Goal: Task Accomplishment & Management: Manage account settings

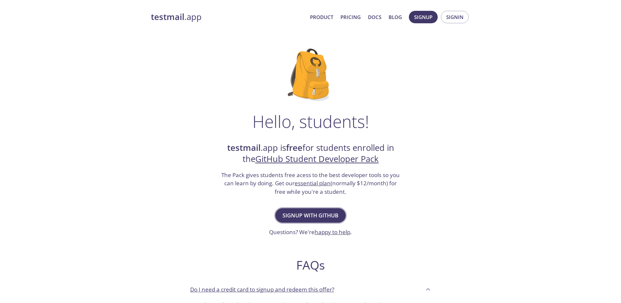
click at [310, 213] on span "Signup with GitHub" at bounding box center [311, 215] width 56 height 9
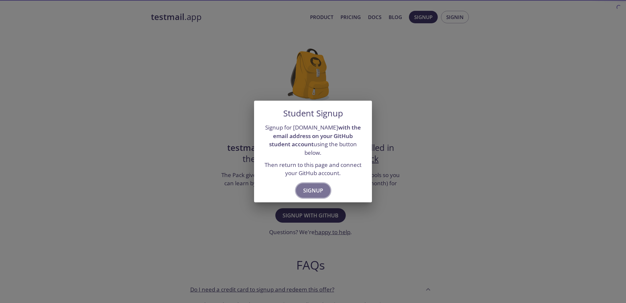
click at [314, 186] on span "Signup" at bounding box center [313, 190] width 20 height 9
click at [323, 183] on button "Signup" at bounding box center [313, 190] width 34 height 14
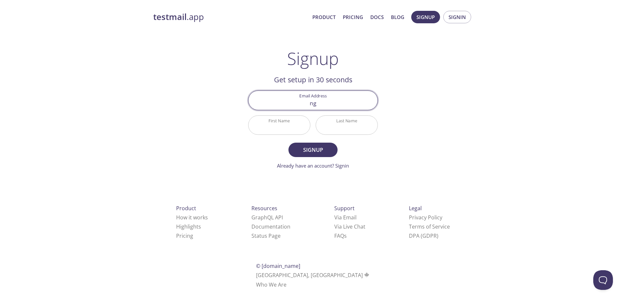
type input "[DOMAIN_NAME][EMAIL_ADDRESS][DOMAIN_NAME]"
type input "Tran"
type input "Quan"
drag, startPoint x: 360, startPoint y: 106, endPoint x: 257, endPoint y: 106, distance: 103.2
click at [257, 106] on input "ngothanhtung.it@gmail.com" at bounding box center [313, 100] width 129 height 19
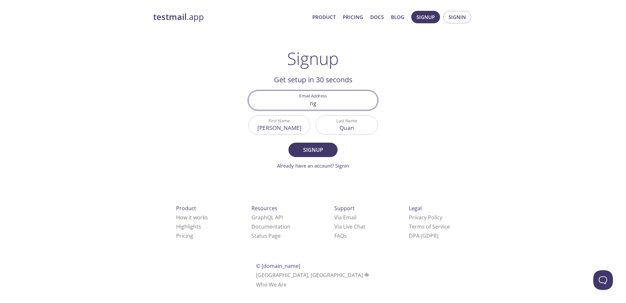
type input "ngothanhtung.it@gmail.com"
drag, startPoint x: 291, startPoint y: 129, endPoint x: 255, endPoint y: 127, distance: 36.1
click at [255, 127] on input "Tran" at bounding box center [280, 125] width 62 height 19
click at [416, 152] on div "testmail .app Product Pricing Docs Blog Signup Signin Signup Get setup in 30 se…" at bounding box center [312, 157] width 335 height 301
click at [314, 151] on span "Signup" at bounding box center [313, 149] width 35 height 9
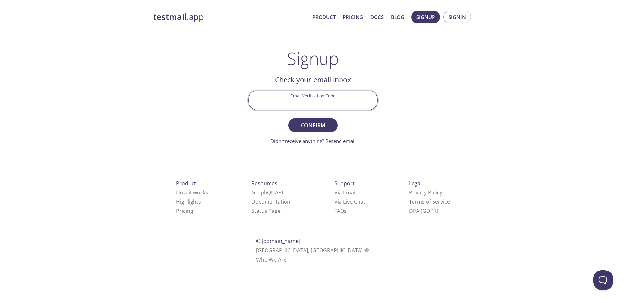
click at [316, 103] on input "Email Verification Code" at bounding box center [313, 100] width 129 height 19
paste input "KD2ZURS"
type input "KD2ZURS"
click at [319, 129] on span "Confirm" at bounding box center [313, 125] width 35 height 9
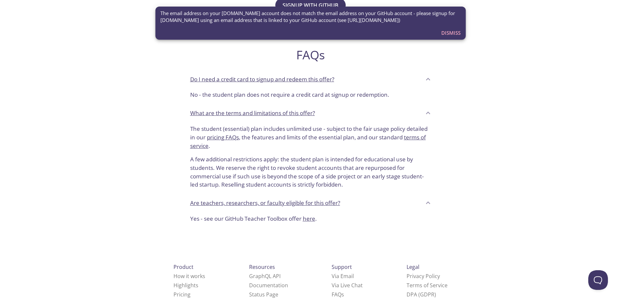
scroll to position [224, 0]
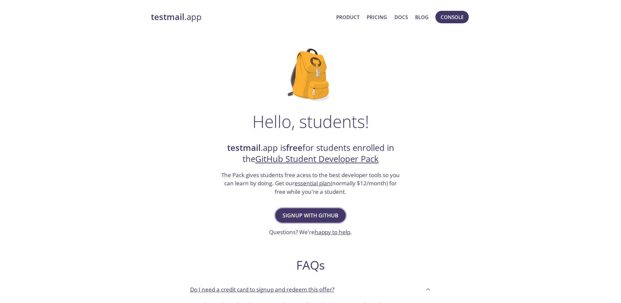
click at [328, 216] on span "Signup with GitHub" at bounding box center [311, 215] width 56 height 9
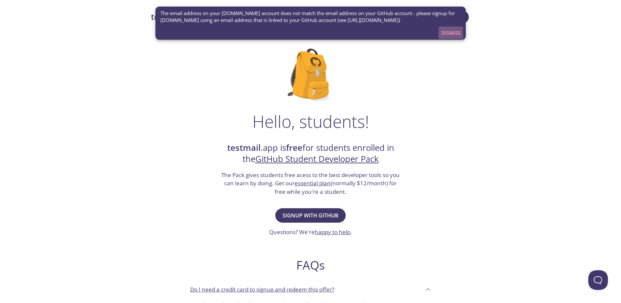
click at [453, 35] on span "Dismiss" at bounding box center [451, 32] width 19 height 9
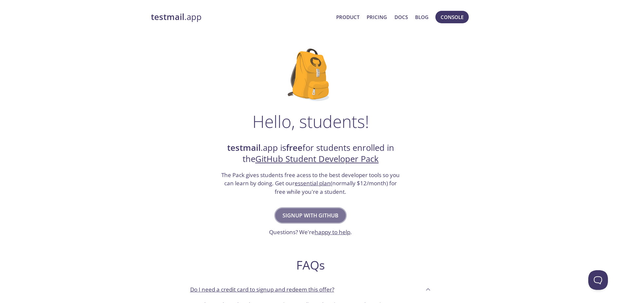
click at [331, 215] on span "Signup with GitHub" at bounding box center [311, 215] width 56 height 9
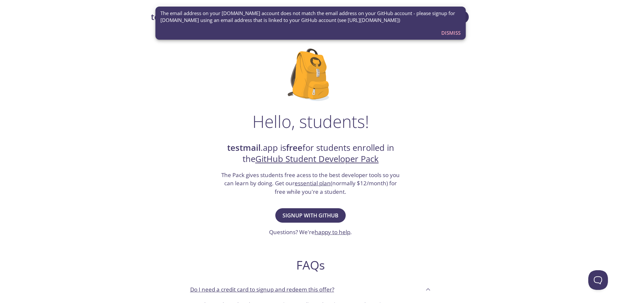
click at [453, 32] on span "Dismiss" at bounding box center [451, 32] width 19 height 9
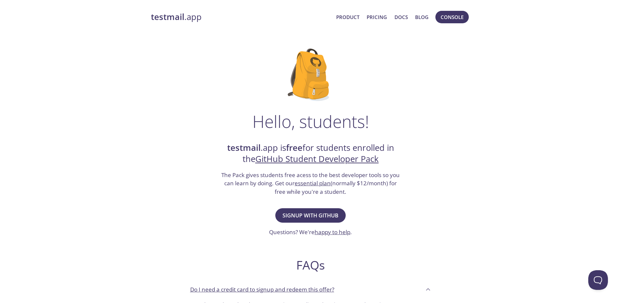
click at [189, 16] on link "testmail .app" at bounding box center [241, 16] width 180 height 11
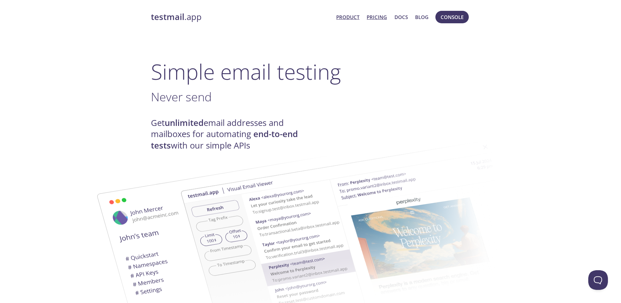
click at [382, 19] on link "Pricing" at bounding box center [377, 17] width 20 height 9
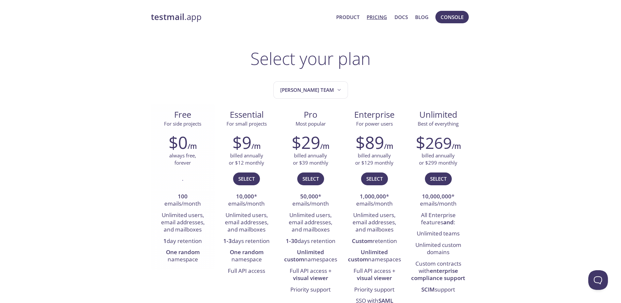
drag, startPoint x: 186, startPoint y: 148, endPoint x: 194, endPoint y: 111, distance: 38.1
click at [186, 147] on h2 "$0" at bounding box center [178, 142] width 19 height 20
click at [179, 17] on strong "testmail" at bounding box center [167, 16] width 33 height 11
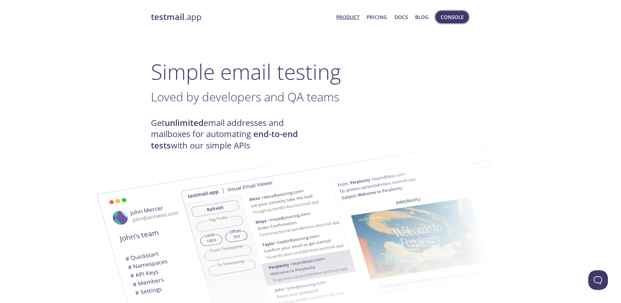
click at [451, 19] on span "Console" at bounding box center [452, 17] width 23 height 9
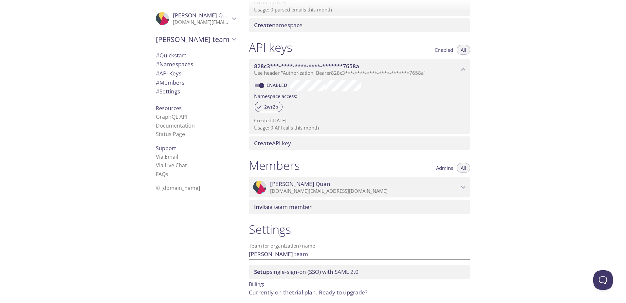
scroll to position [163, 0]
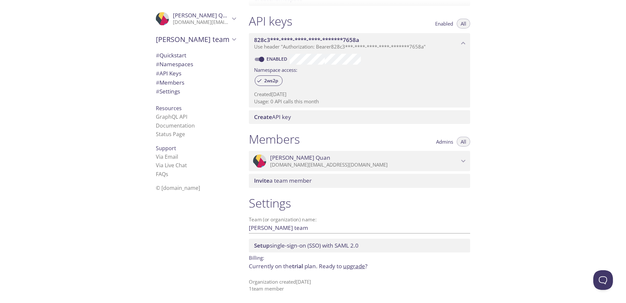
click at [357, 267] on link "upgrade" at bounding box center [354, 266] width 22 height 8
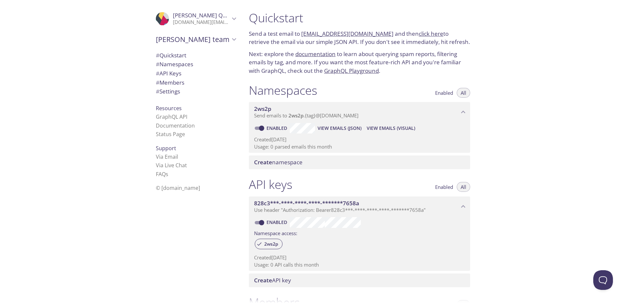
click at [204, 23] on p "[DOMAIN_NAME][EMAIL_ADDRESS][DOMAIN_NAME]" at bounding box center [201, 22] width 57 height 7
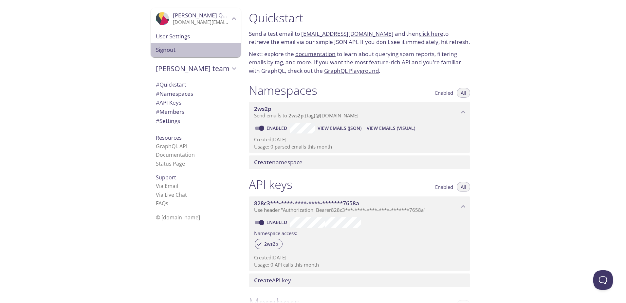
click at [178, 46] on div "Signout" at bounding box center [196, 50] width 90 height 14
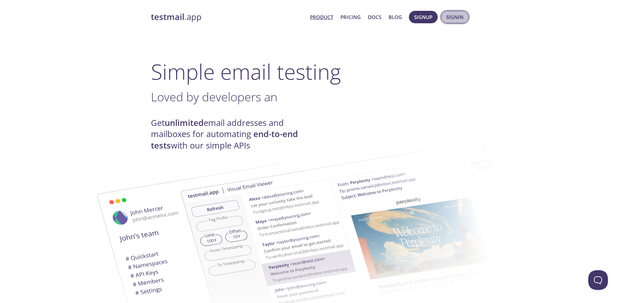
click at [451, 18] on span "Signin" at bounding box center [454, 17] width 17 height 9
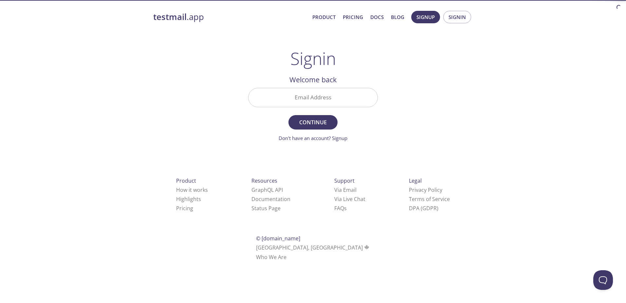
click at [343, 97] on input "Email Address" at bounding box center [313, 97] width 129 height 19
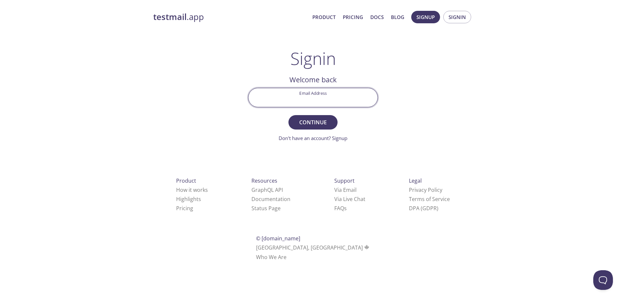
type input "tonywoo.it@gmail.com"
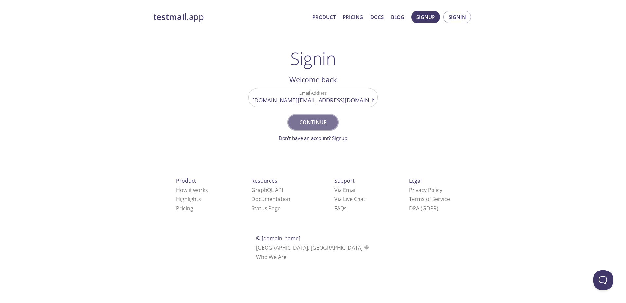
click at [316, 125] on span "Continue" at bounding box center [313, 122] width 35 height 9
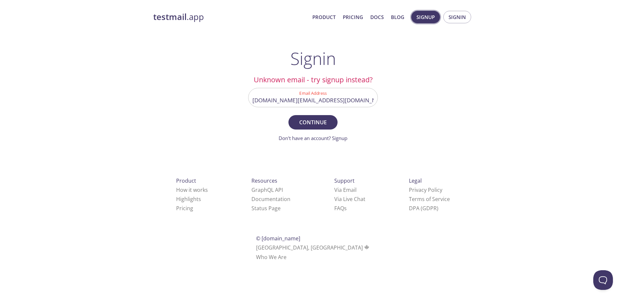
click at [424, 20] on span "Signup" at bounding box center [426, 17] width 18 height 9
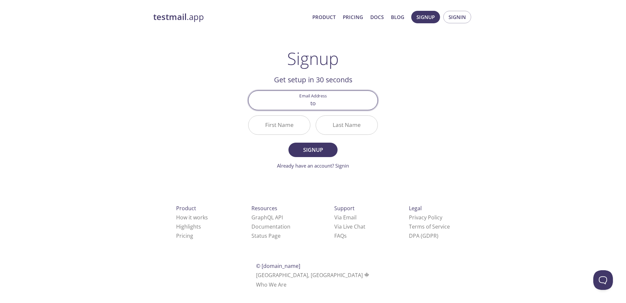
type input "tonywoo.it@gmail.com"
click at [274, 128] on input "First Name" at bounding box center [280, 125] width 62 height 19
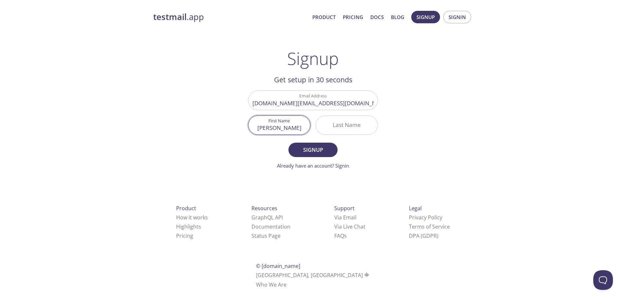
type input "[PERSON_NAME]"
type input "Woo"
click at [308, 148] on span "Signup" at bounding box center [313, 149] width 35 height 9
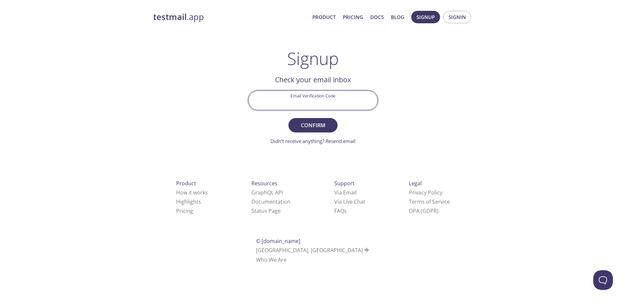
click at [320, 107] on input "Email Verification Code" at bounding box center [313, 100] width 129 height 19
paste input "H7V4CF9"
type input "H7V4CF9"
click at [318, 127] on span "Confirm" at bounding box center [313, 125] width 35 height 9
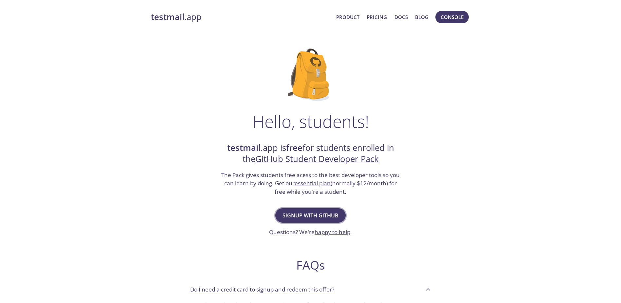
click at [322, 217] on span "Signup with GitHub" at bounding box center [311, 215] width 56 height 9
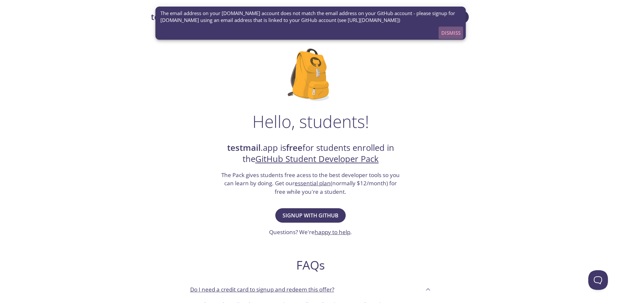
click at [449, 36] on span "Dismiss" at bounding box center [451, 32] width 19 height 9
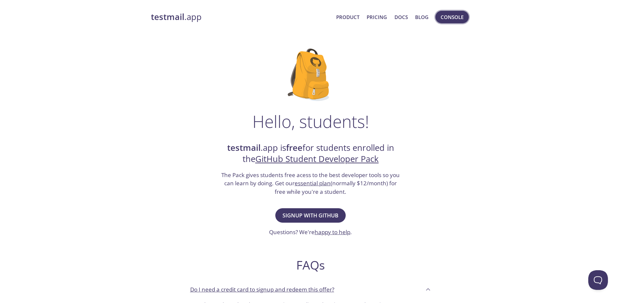
click at [450, 18] on span "Console" at bounding box center [452, 17] width 23 height 9
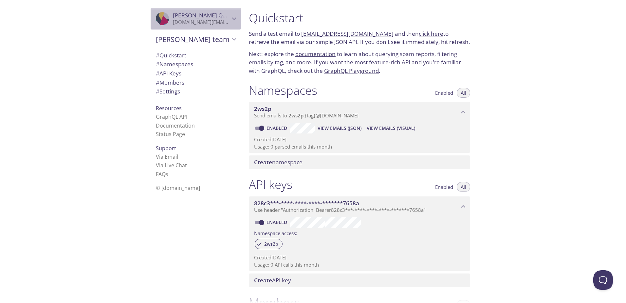
click at [230, 19] on icon "Tran Quan" at bounding box center [234, 18] width 9 height 9
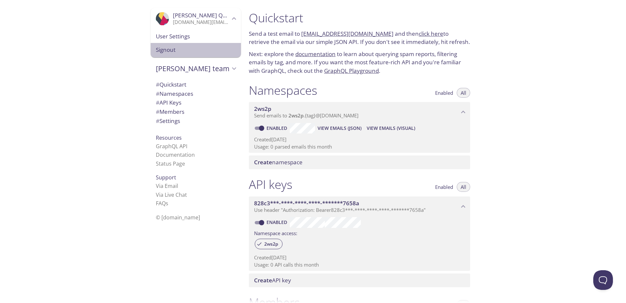
click at [168, 49] on span "Signout" at bounding box center [196, 50] width 80 height 9
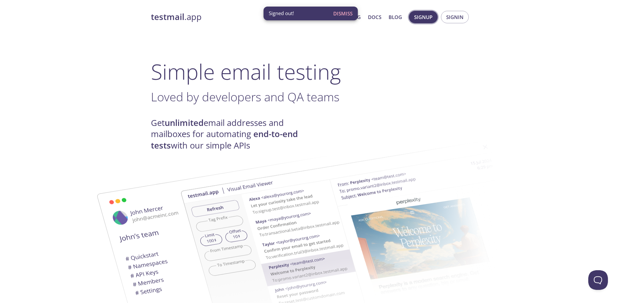
click at [426, 18] on span "Signup" at bounding box center [423, 17] width 18 height 9
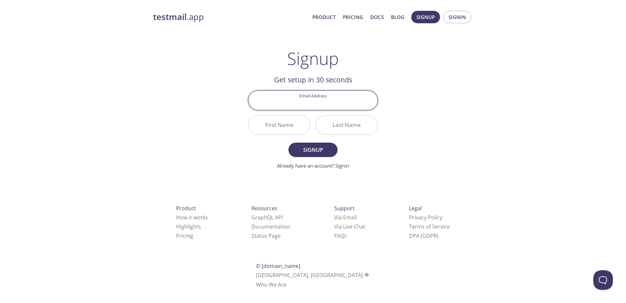
click at [327, 98] on input "Email Address" at bounding box center [313, 100] width 129 height 19
type input "[DOMAIN_NAME][EMAIL_ADDRESS][DOMAIN_NAME]"
type input "[PERSON_NAME]"
type input "Quan"
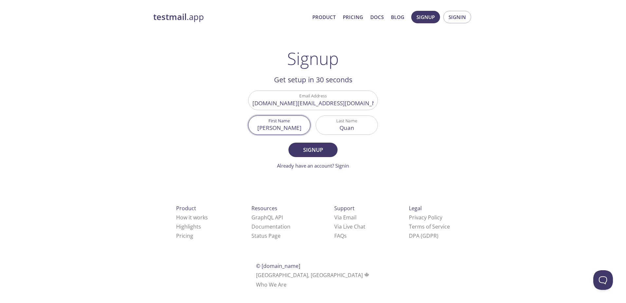
click at [278, 127] on input "[PERSON_NAME]" at bounding box center [280, 125] width 62 height 19
type input "[PERSON_NAME]"
type input "Woo"
click at [303, 150] on span "Signup" at bounding box center [313, 149] width 35 height 9
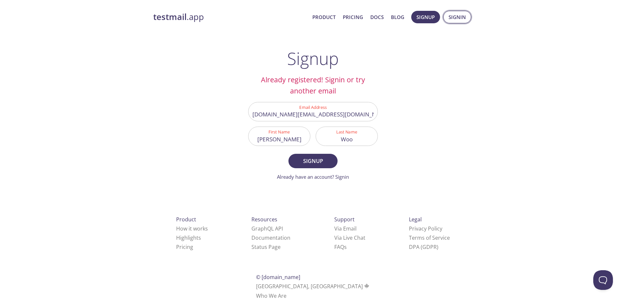
click at [461, 20] on span "Signin" at bounding box center [457, 17] width 17 height 9
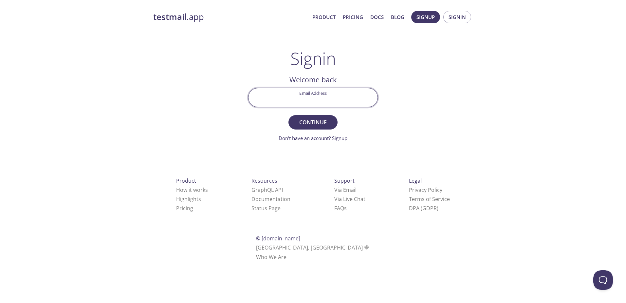
click at [319, 101] on input "Email Address" at bounding box center [313, 97] width 129 height 19
type input "[DOMAIN_NAME][EMAIL_ADDRESS][DOMAIN_NAME]"
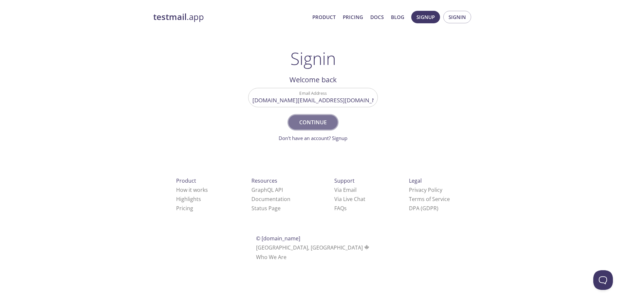
click at [318, 127] on button "Continue" at bounding box center [313, 122] width 49 height 14
click at [320, 97] on input "Signin Security Code" at bounding box center [313, 97] width 129 height 19
